Goal: Information Seeking & Learning: Learn about a topic

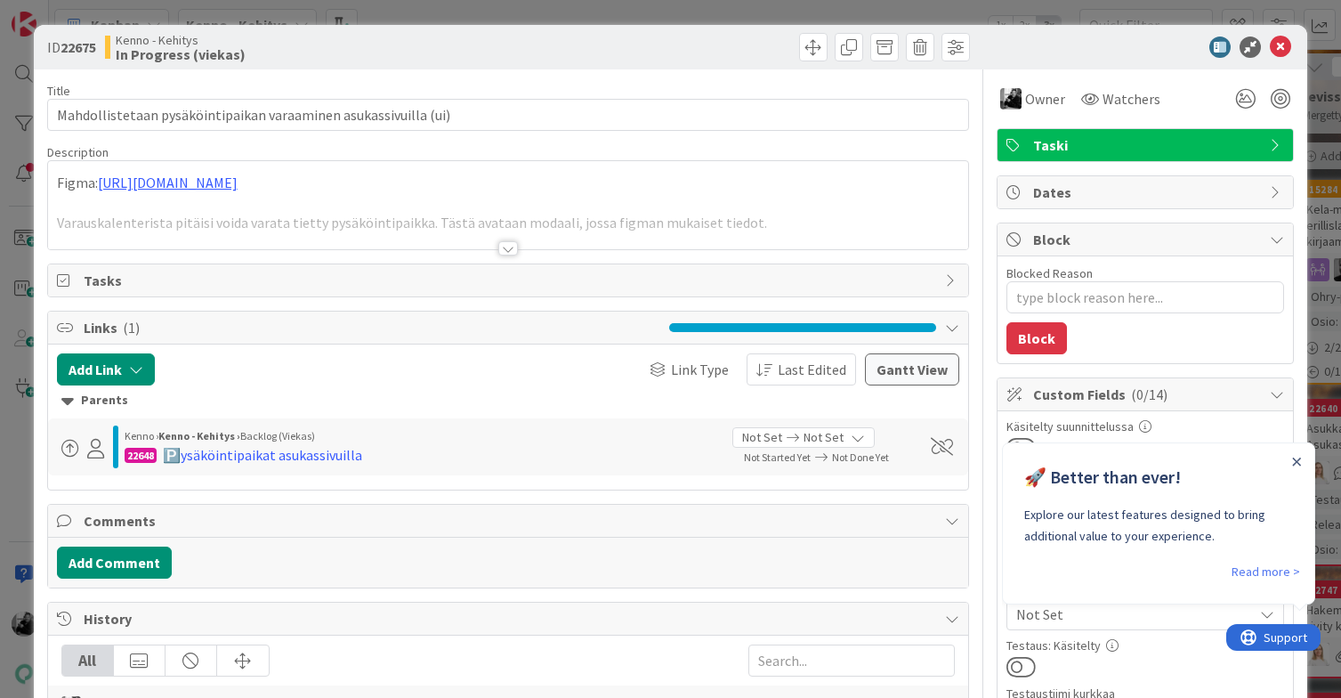
type textarea "x"
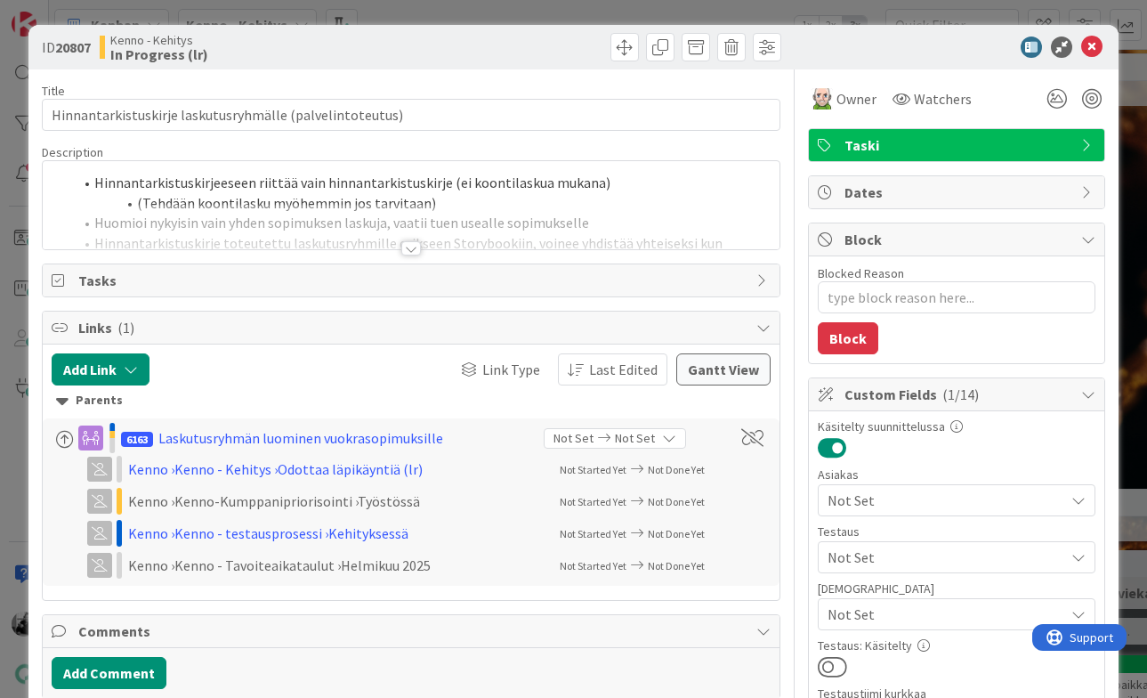
click at [409, 248] on div at bounding box center [411, 248] width 20 height 14
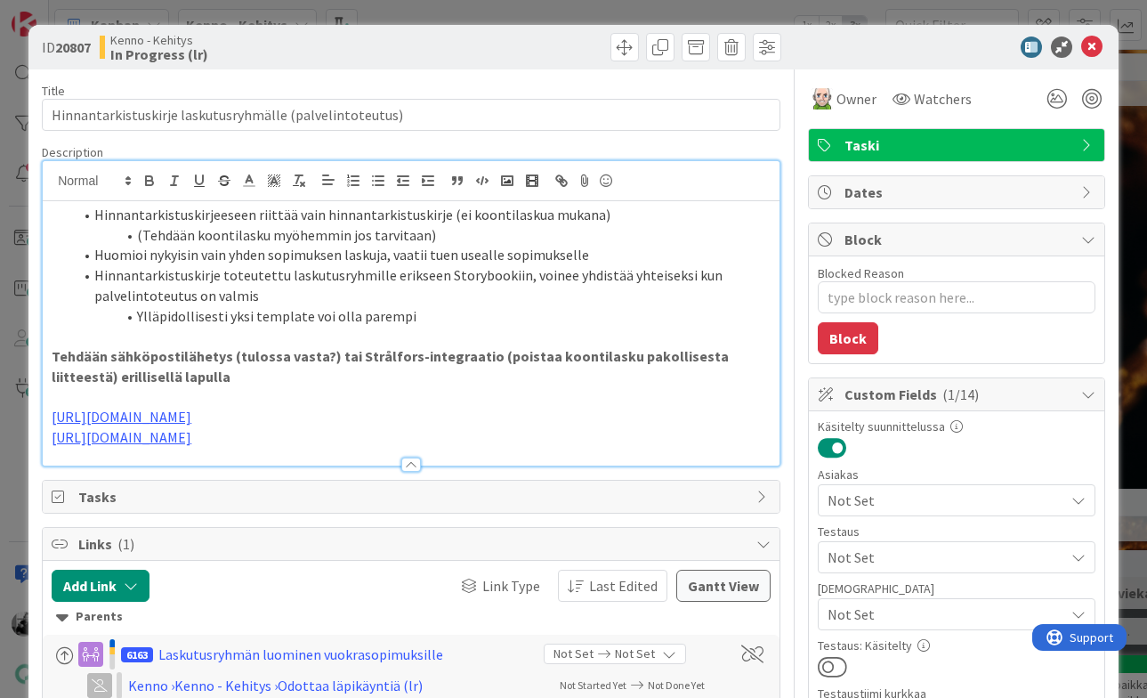
scroll to position [10, 0]
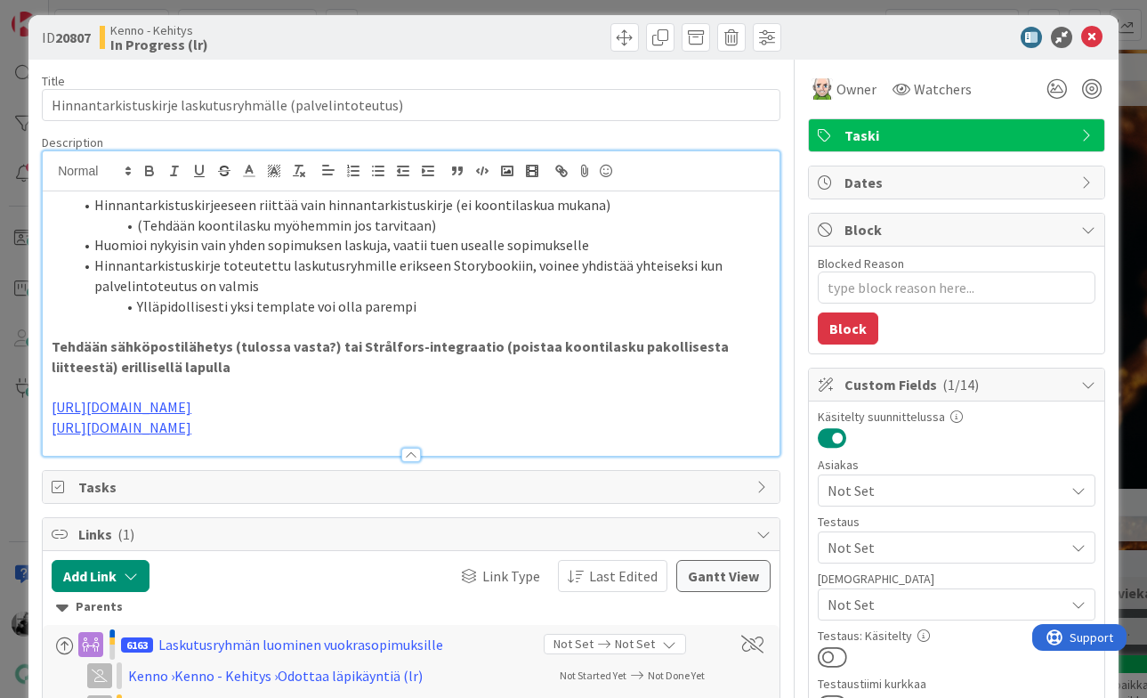
type textarea "x"
click at [411, 290] on li "Hinnantarkistuskirje toteutettu laskutusryhmille erikseen Storybookiin, voinee …" at bounding box center [422, 275] width 698 height 40
click at [438, 302] on li "Ylläpidollisesti yksi template voi olla parempi" at bounding box center [422, 306] width 698 height 20
click at [440, 365] on p "Tehdään sähköpostilähetys (tulossa vasta?) tai Strålfors-integraatio (poistaa k…" at bounding box center [411, 356] width 719 height 40
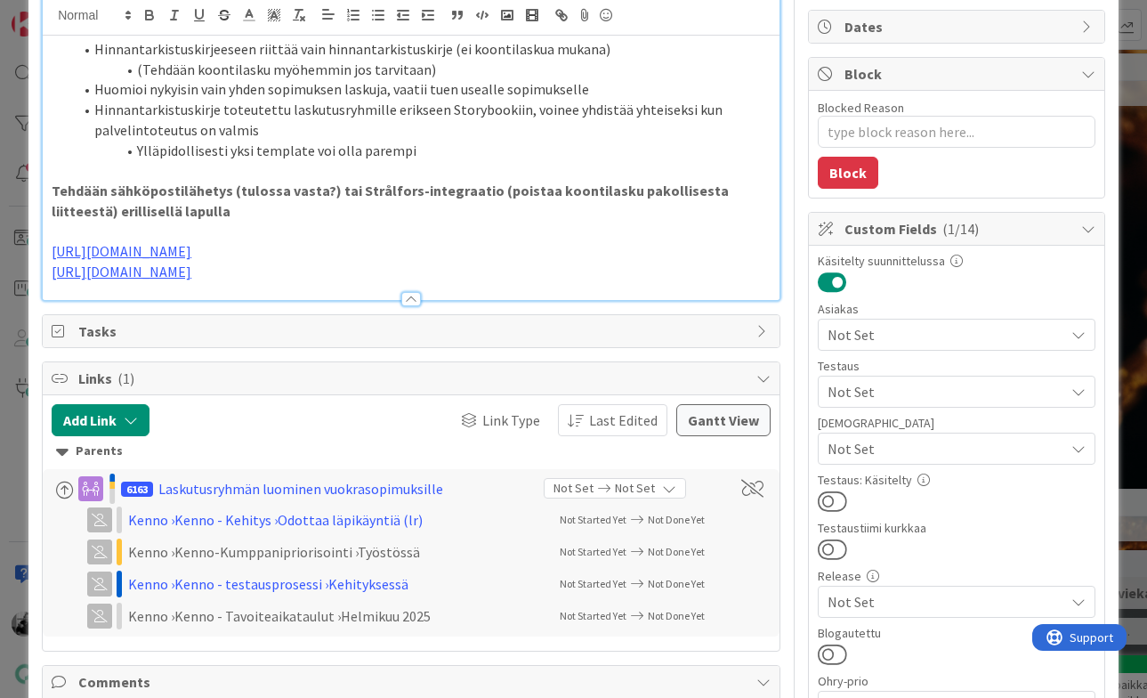
scroll to position [0, 0]
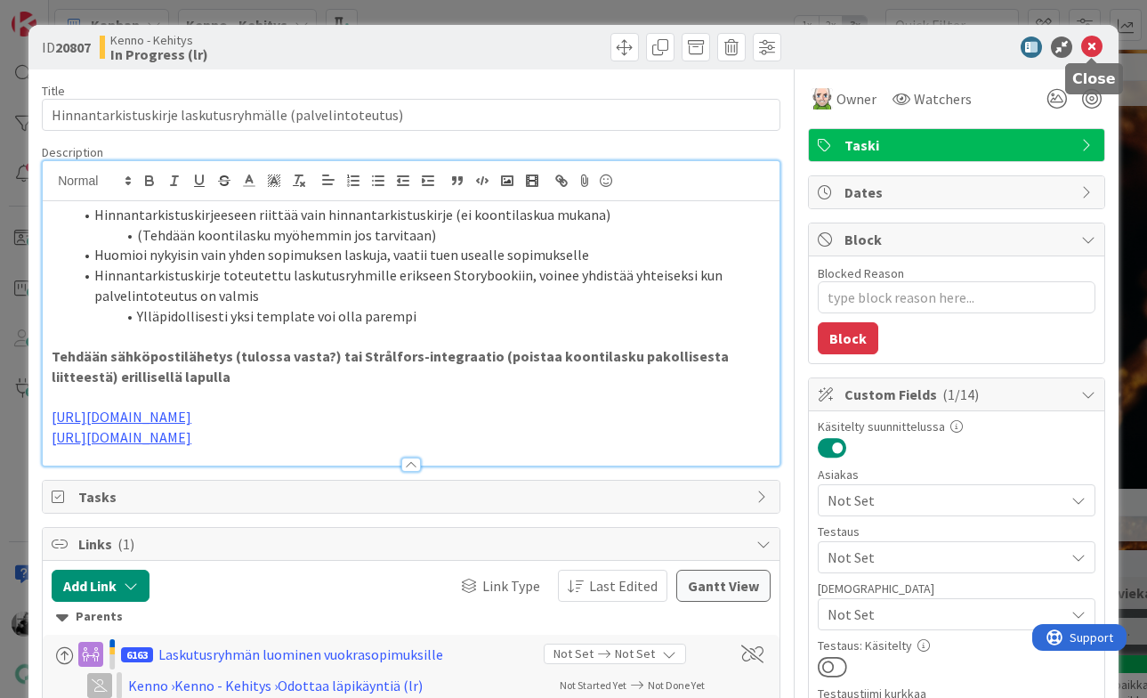
click at [1086, 42] on icon at bounding box center [1091, 46] width 21 height 21
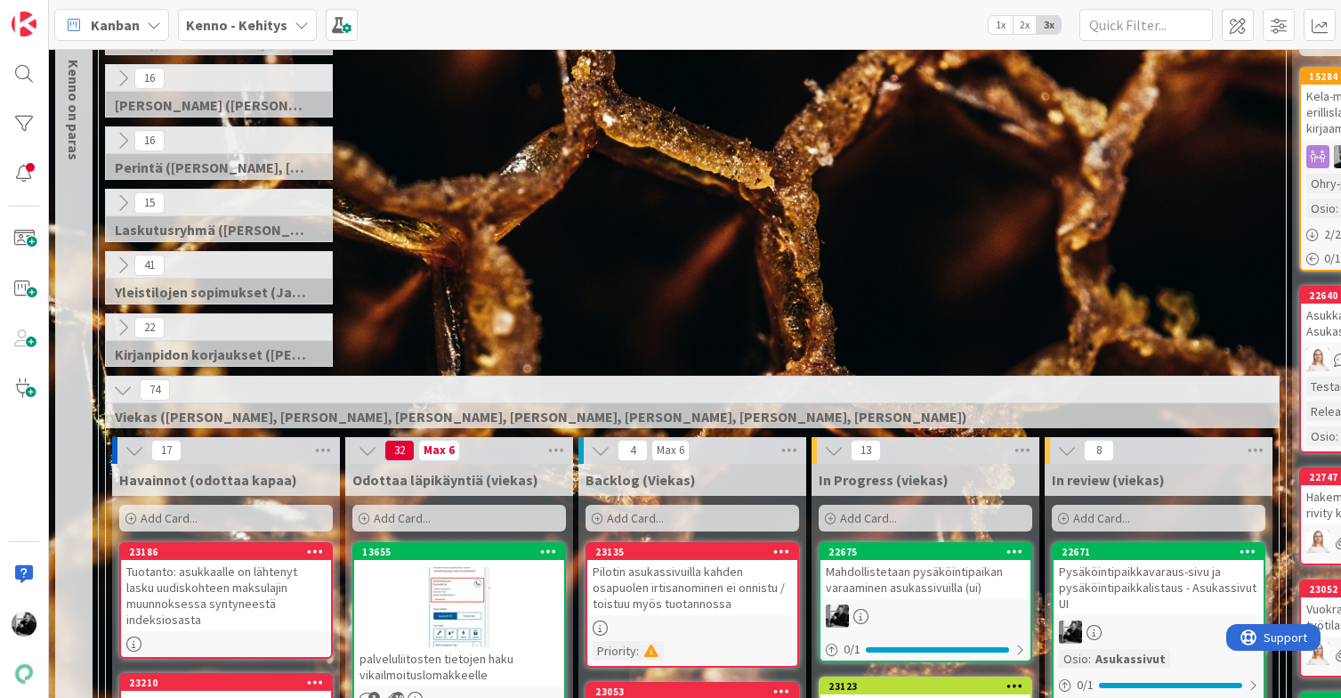
scroll to position [155, 0]
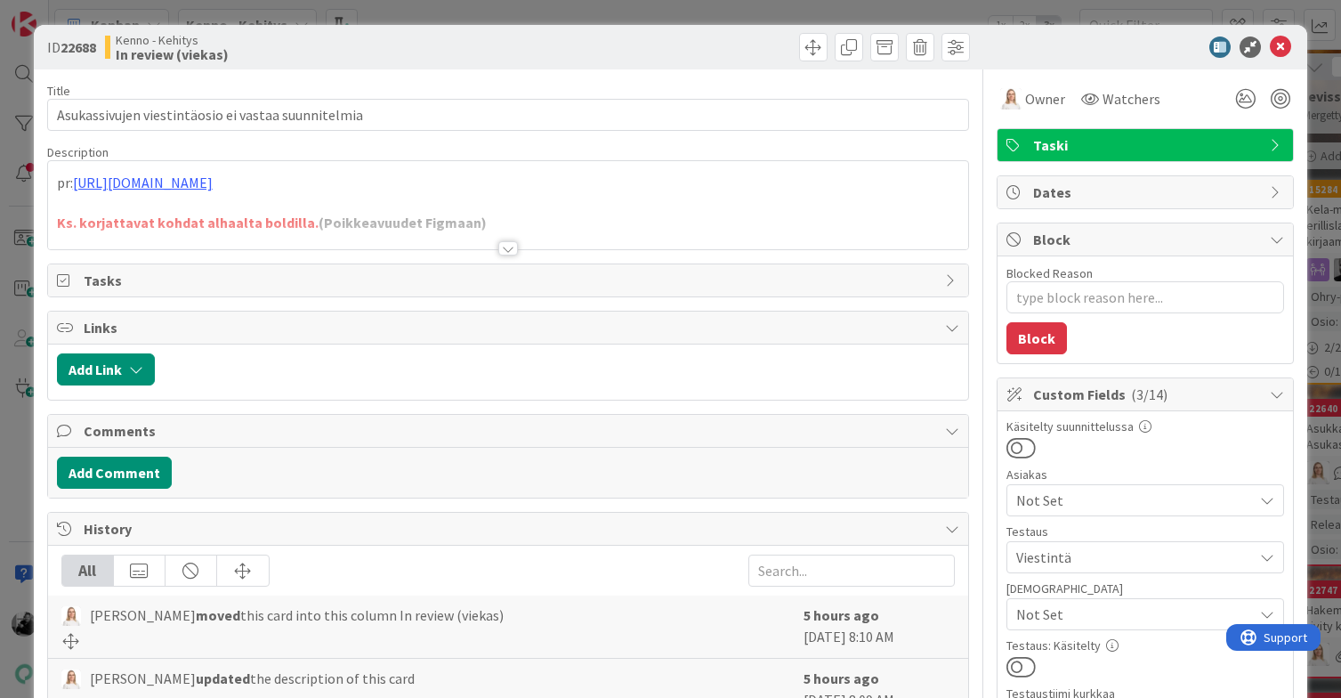
click at [507, 246] on div at bounding box center [508, 248] width 20 height 14
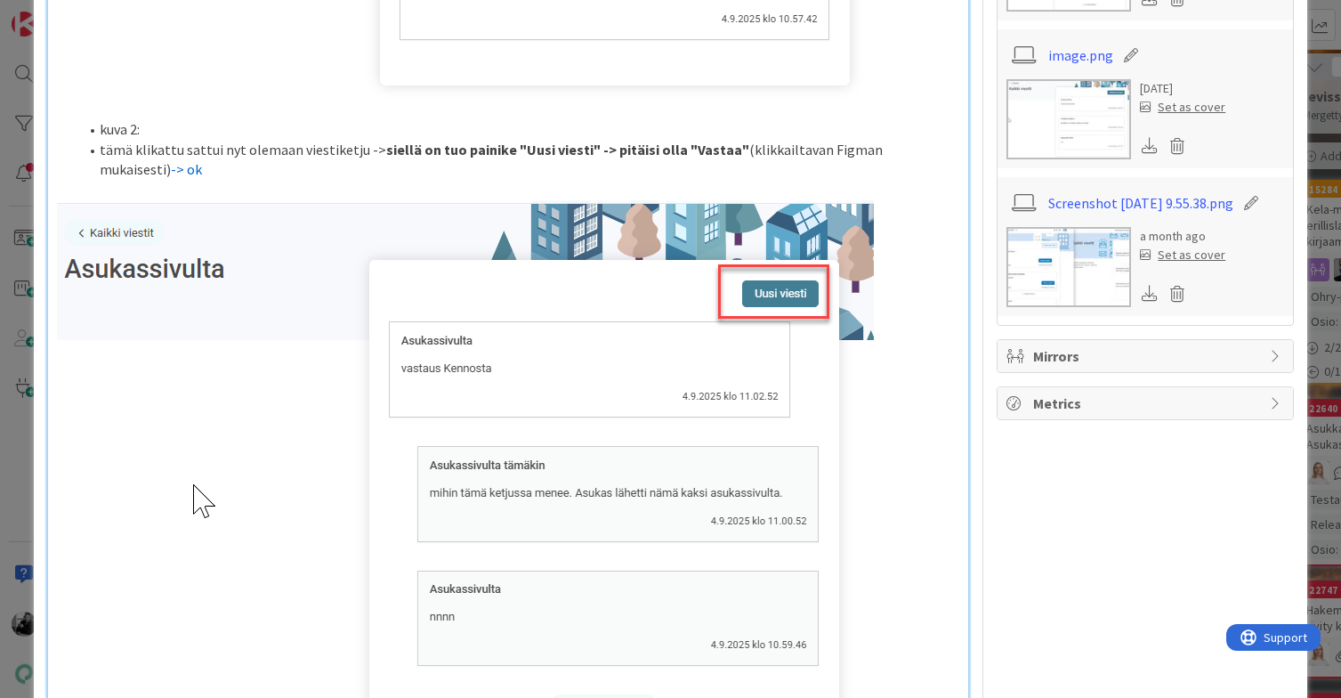
scroll to position [1833, 0]
type textarea "x"
